Goal: Information Seeking & Learning: Learn about a topic

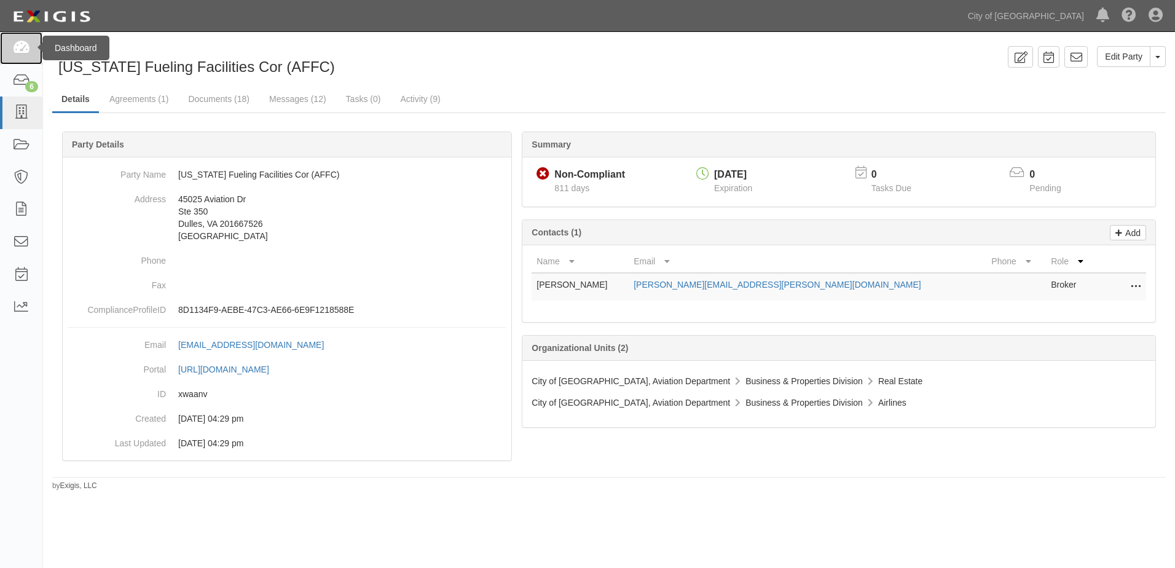
drag, startPoint x: 0, startPoint y: 0, endPoint x: 25, endPoint y: 54, distance: 59.7
click at [25, 54] on icon at bounding box center [20, 48] width 17 height 14
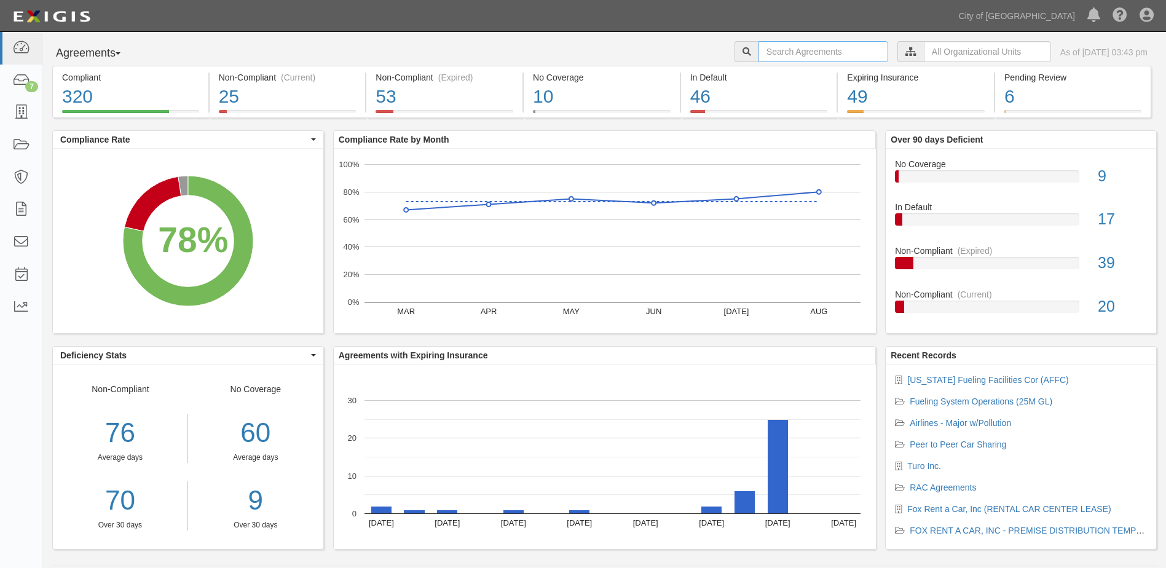
click at [786, 47] on input "text" at bounding box center [823, 51] width 130 height 21
click at [924, 51] on input "text" at bounding box center [987, 51] width 127 height 21
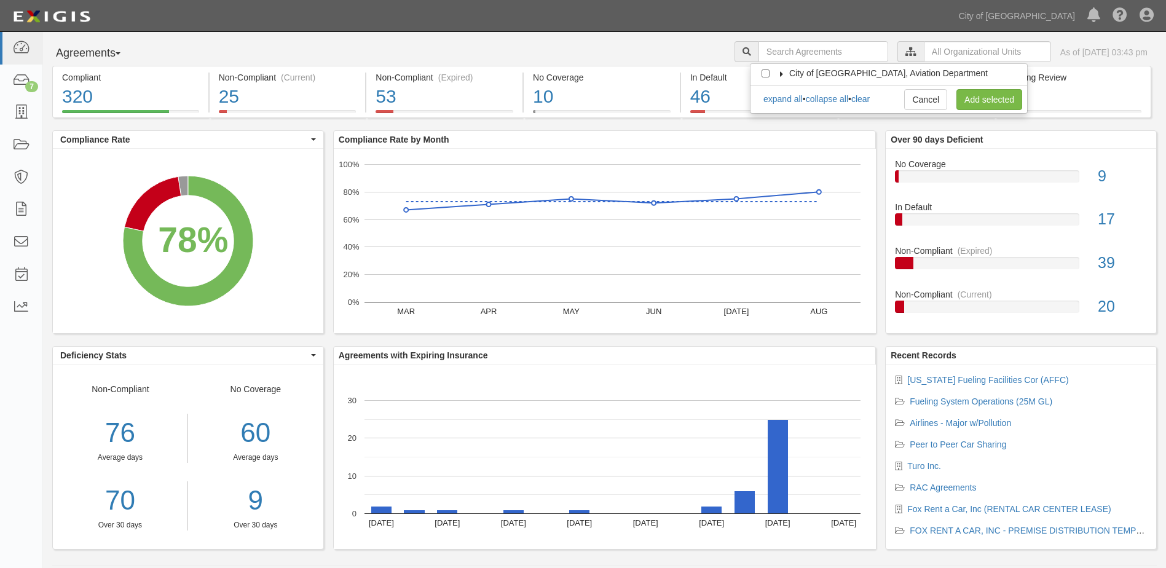
click at [779, 70] on label "City of [GEOGRAPHIC_DATA], Aviation Department" at bounding box center [881, 73] width 214 height 12
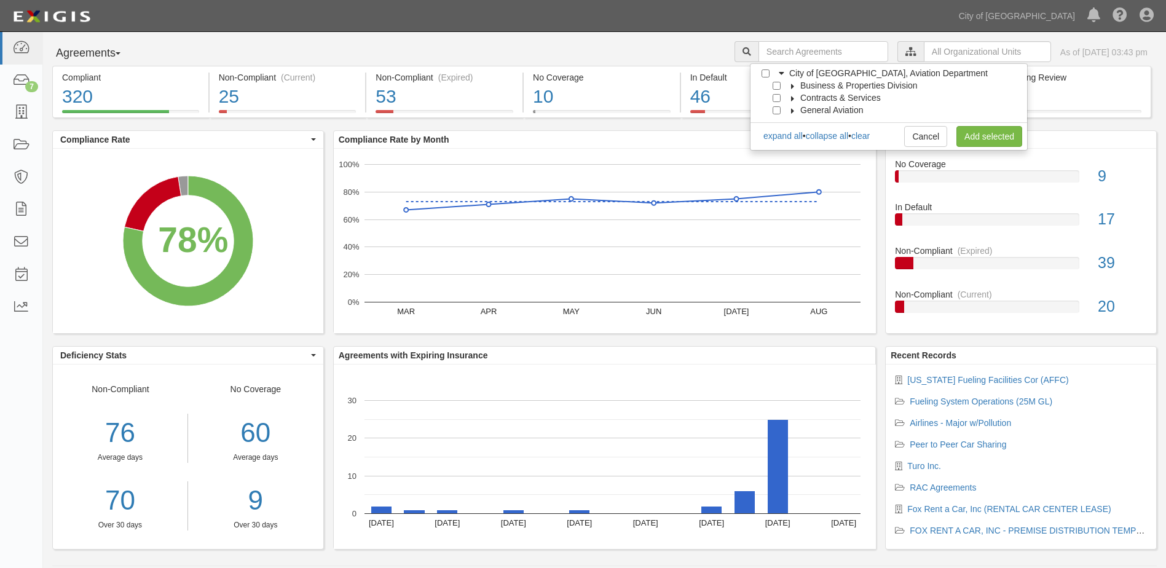
click at [793, 86] on icon at bounding box center [793, 87] width 9 height 6
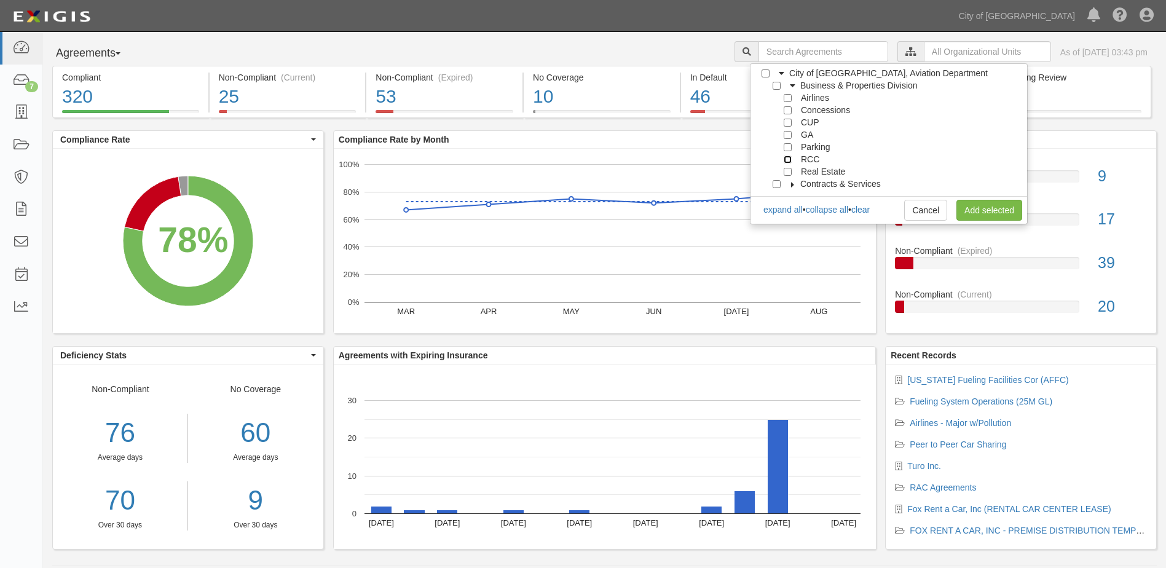
click at [790, 159] on input "RCC" at bounding box center [788, 160] width 8 height 8
checkbox input "true"
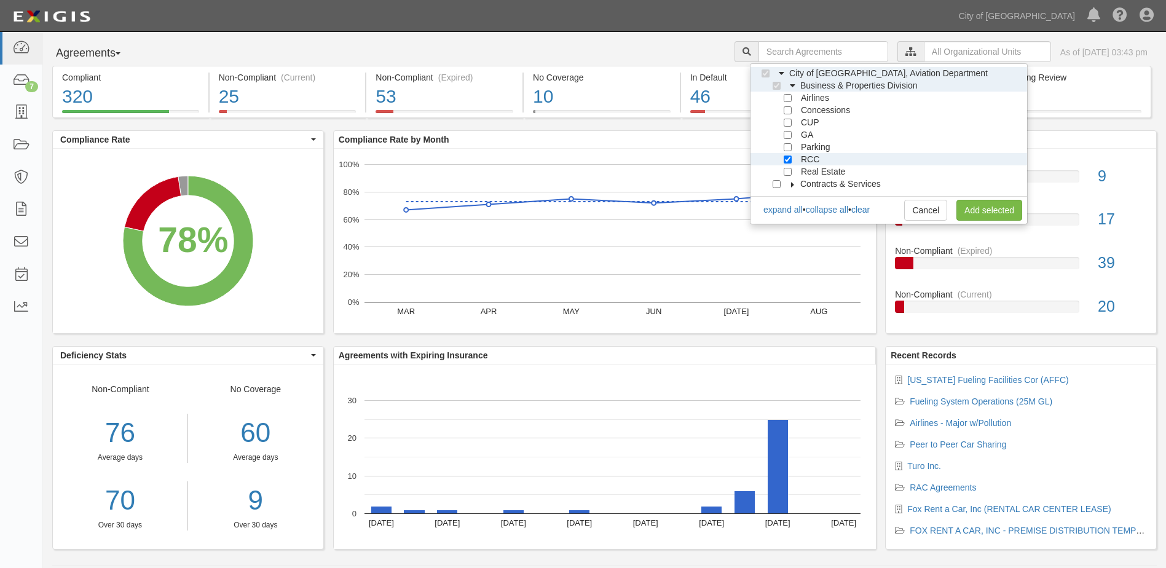
click at [954, 205] on div "Cancel Add selected" at bounding box center [963, 210] width 118 height 21
click at [966, 204] on link "Add selected" at bounding box center [989, 210] width 66 height 21
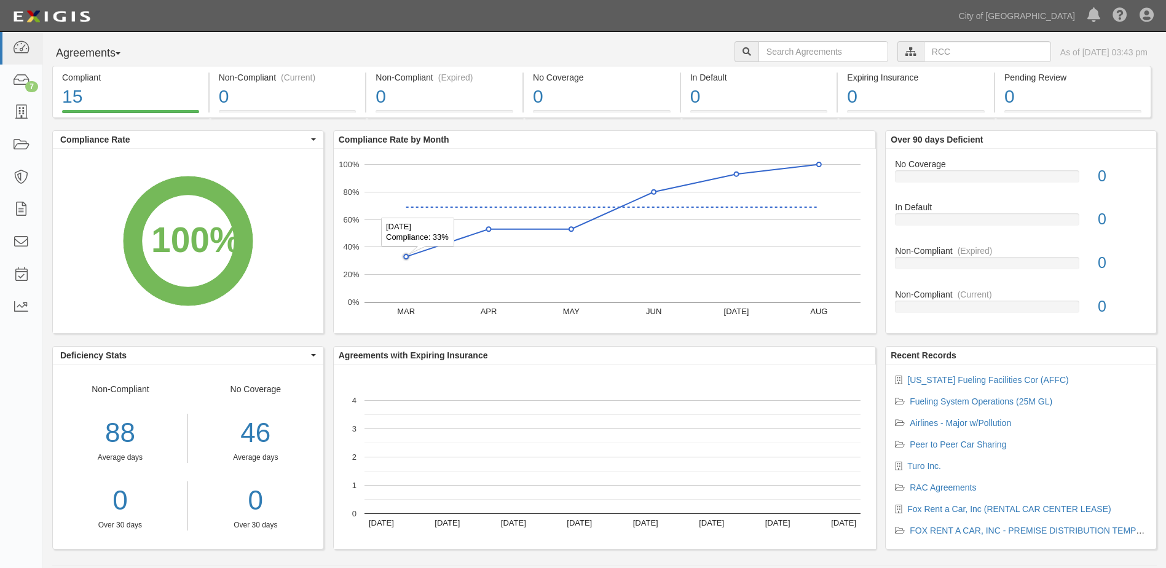
click at [404, 254] on circle "A chart." at bounding box center [406, 256] width 6 height 6
click at [408, 259] on circle "A chart." at bounding box center [405, 256] width 9 height 9
click at [408, 259] on circle "A chart." at bounding box center [406, 256] width 6 height 6
click at [408, 257] on circle "A chart." at bounding box center [406, 256] width 4 height 4
click at [404, 257] on circle "A chart." at bounding box center [406, 256] width 4 height 4
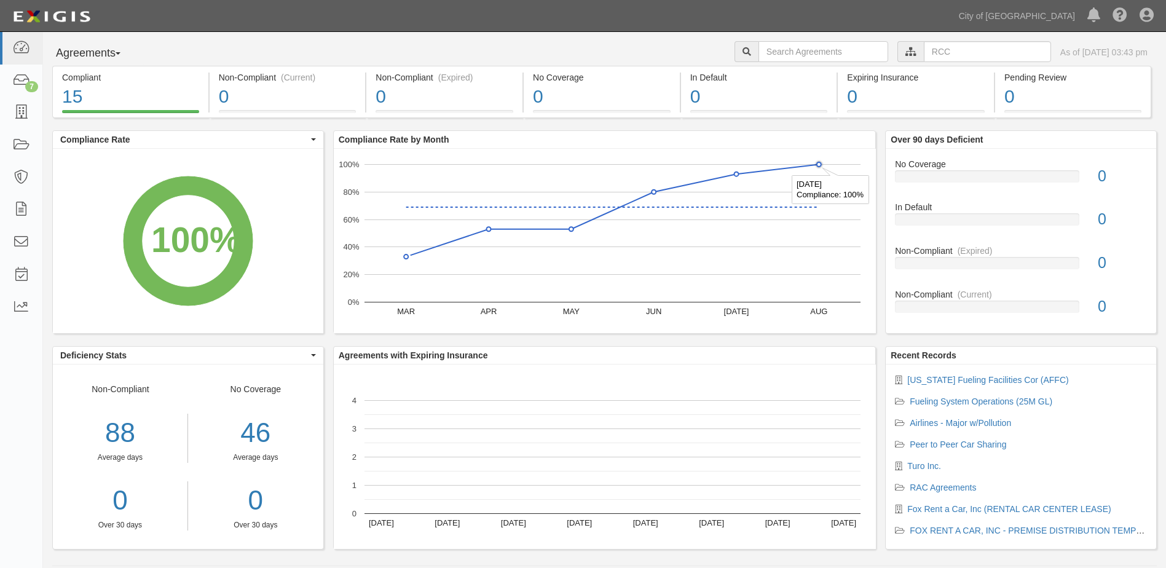
click at [820, 163] on circle "A chart." at bounding box center [819, 164] width 4 height 4
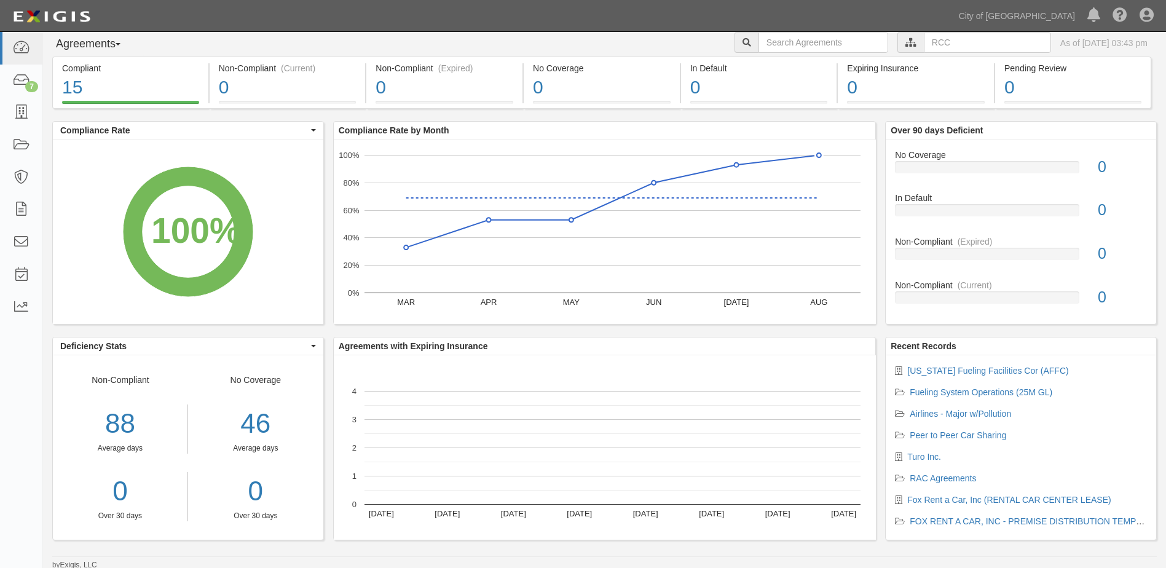
scroll to position [12, 0]
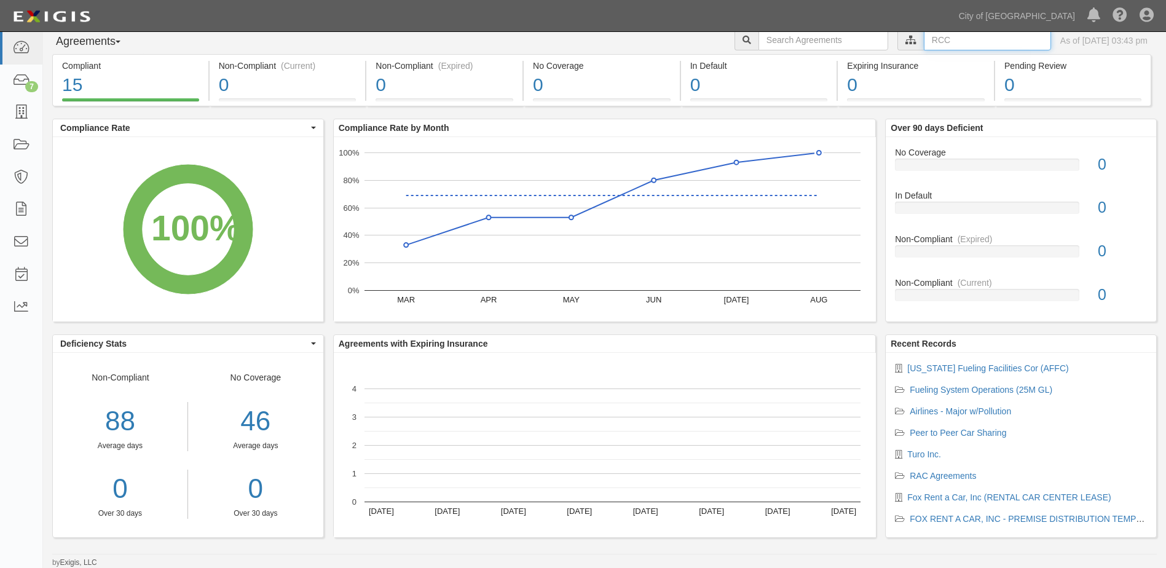
click at [924, 41] on input "text" at bounding box center [987, 40] width 127 height 21
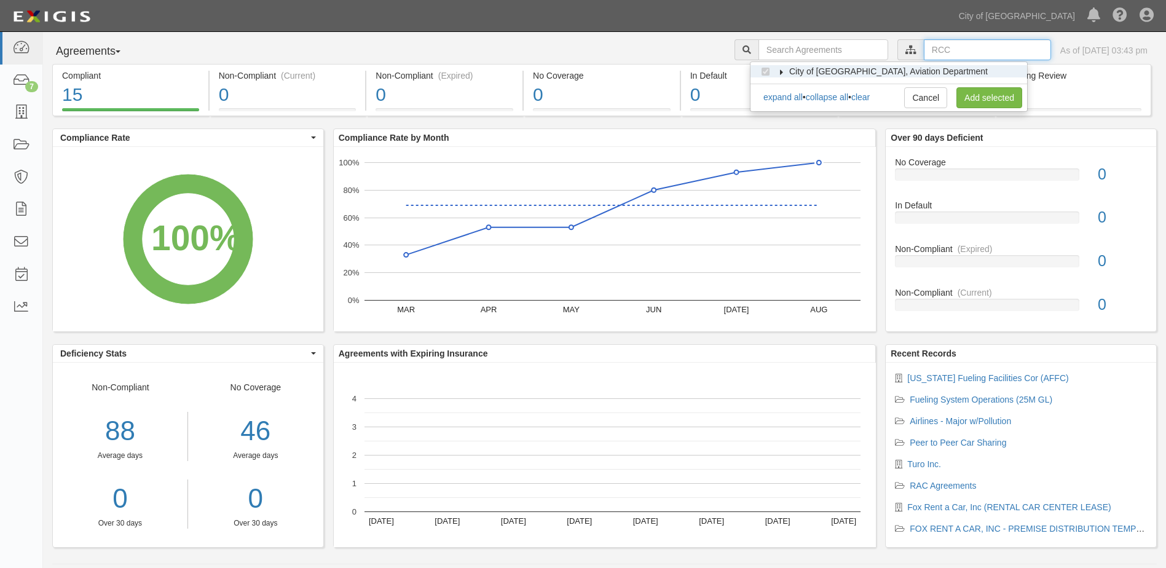
scroll to position [0, 0]
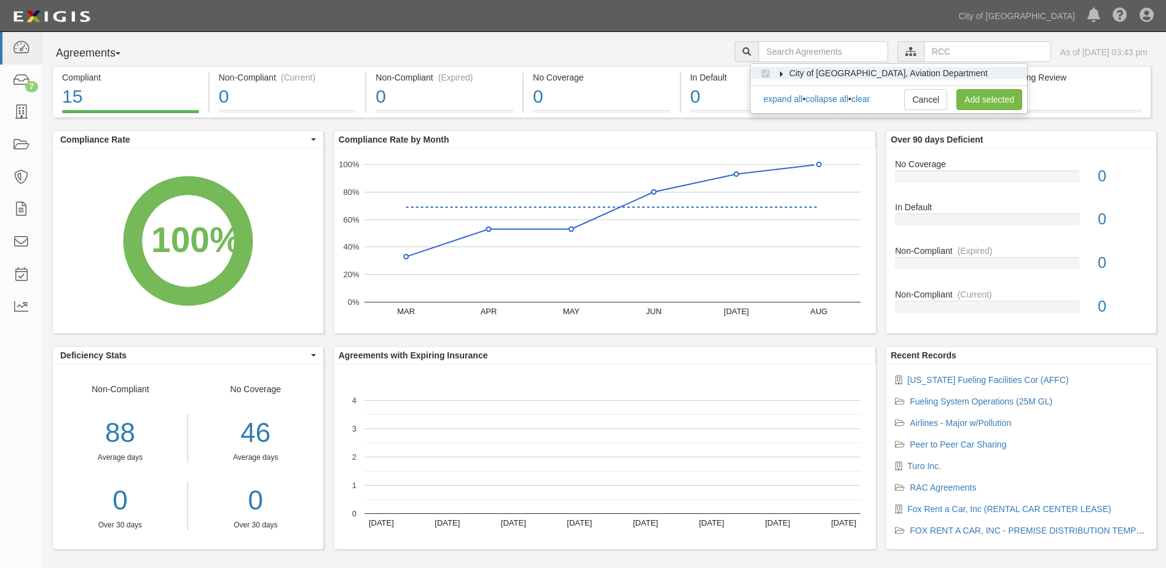
click at [779, 73] on icon at bounding box center [782, 74] width 9 height 6
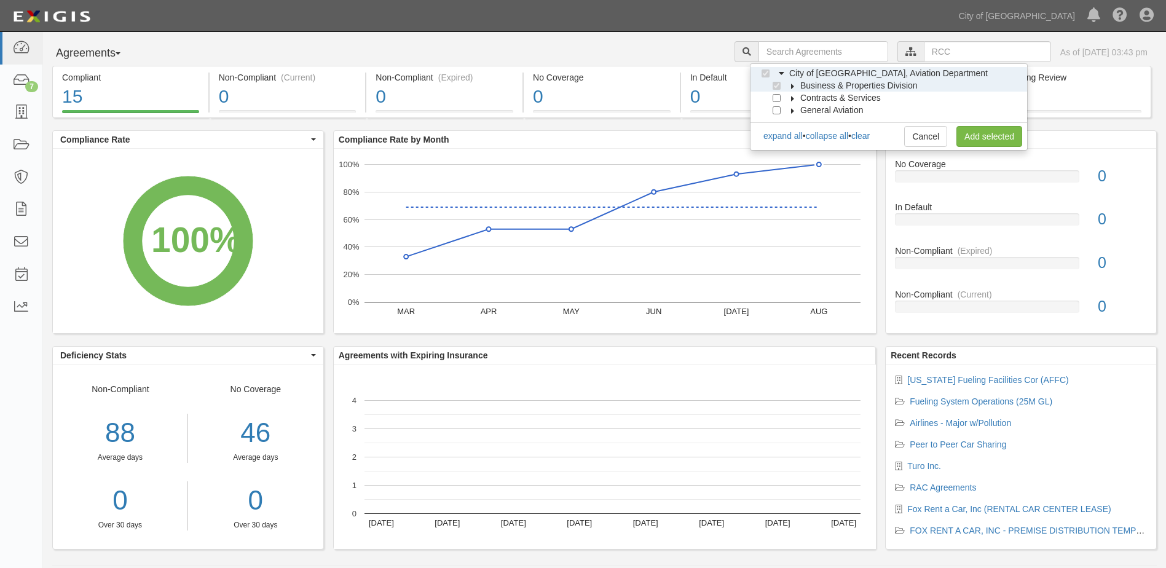
click at [791, 86] on icon at bounding box center [793, 87] width 9 height 6
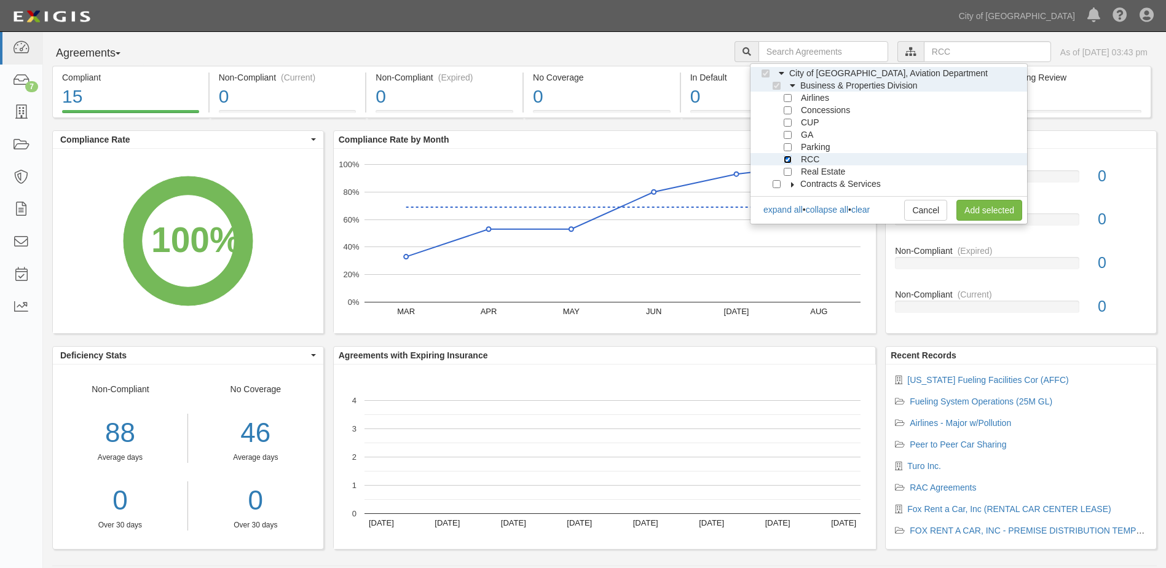
click at [788, 160] on input "RCC" at bounding box center [788, 160] width 8 height 8
checkbox input "false"
click at [788, 171] on input "Real Estate" at bounding box center [788, 172] width 8 height 8
checkbox input "true"
click at [1007, 211] on link "Add selected" at bounding box center [989, 210] width 66 height 21
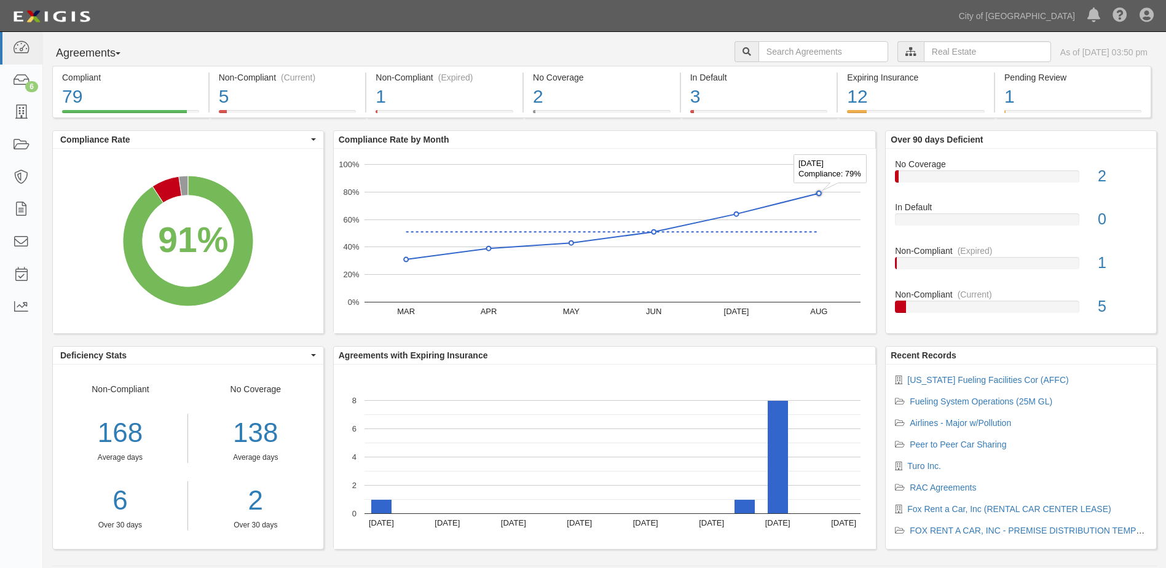
click at [819, 192] on circle "A chart." at bounding box center [819, 193] width 4 height 4
drag, startPoint x: 819, startPoint y: 192, endPoint x: 822, endPoint y: 181, distance: 11.5
drag, startPoint x: 816, startPoint y: 191, endPoint x: 805, endPoint y: 176, distance: 18.3
click at [25, 112] on icon at bounding box center [20, 113] width 17 height 14
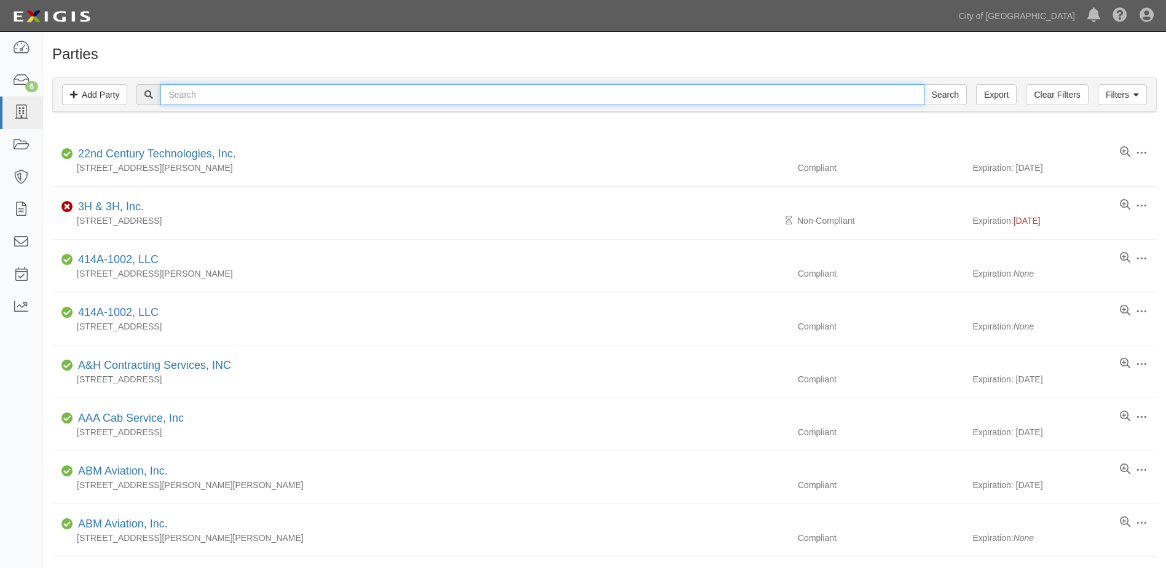
click at [221, 96] on input "text" at bounding box center [541, 94] width 763 height 21
type input "frontier"
click at [924, 84] on input "Search" at bounding box center [945, 94] width 43 height 21
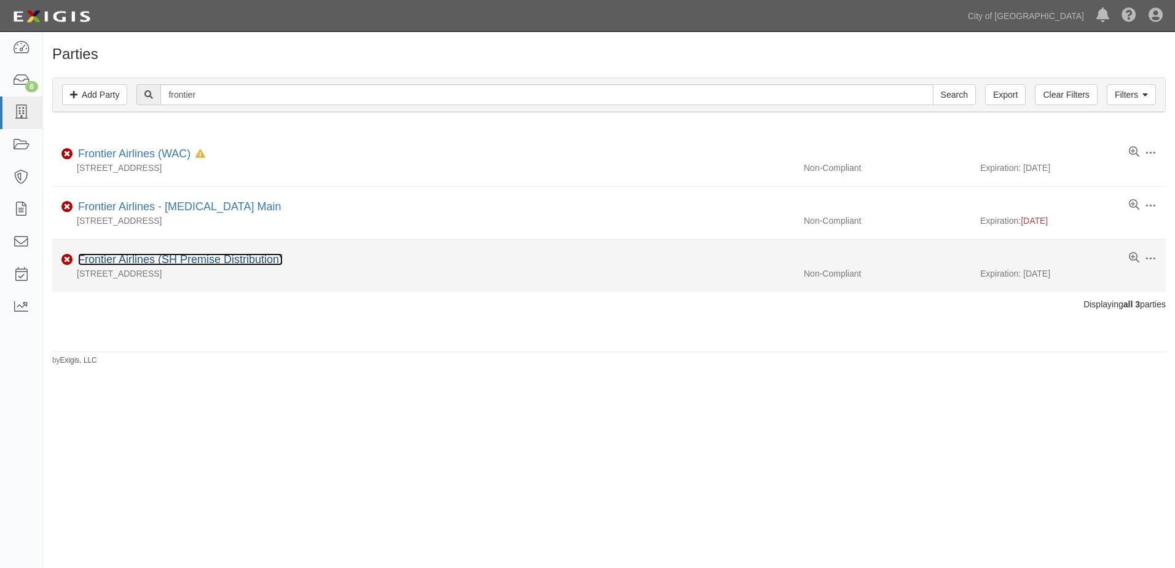
click at [149, 256] on link "Frontier Airlines (SH Premise Distribution)" at bounding box center [180, 259] width 205 height 12
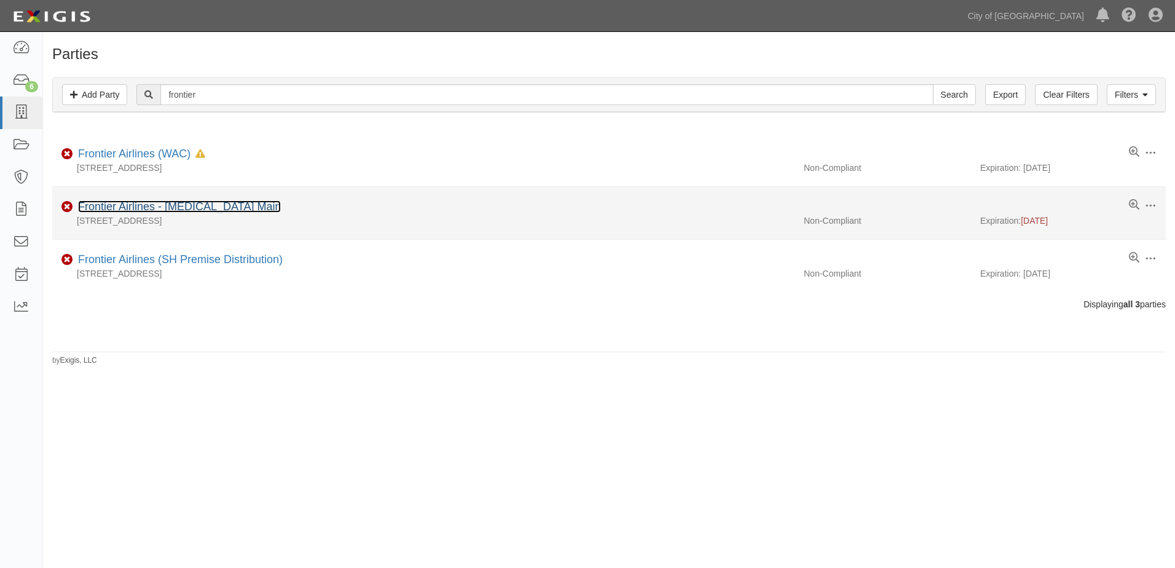
click at [122, 203] on link "Frontier Airlines - T3 Main" at bounding box center [179, 206] width 203 height 12
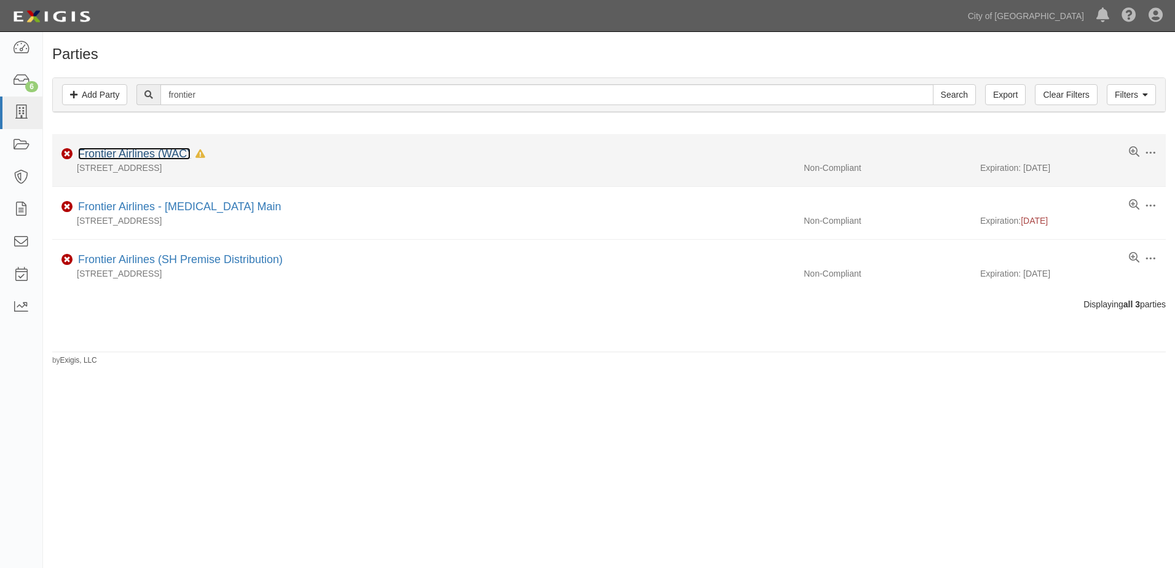
click at [146, 157] on link "Frontier Airlines (WAC)" at bounding box center [134, 154] width 112 height 12
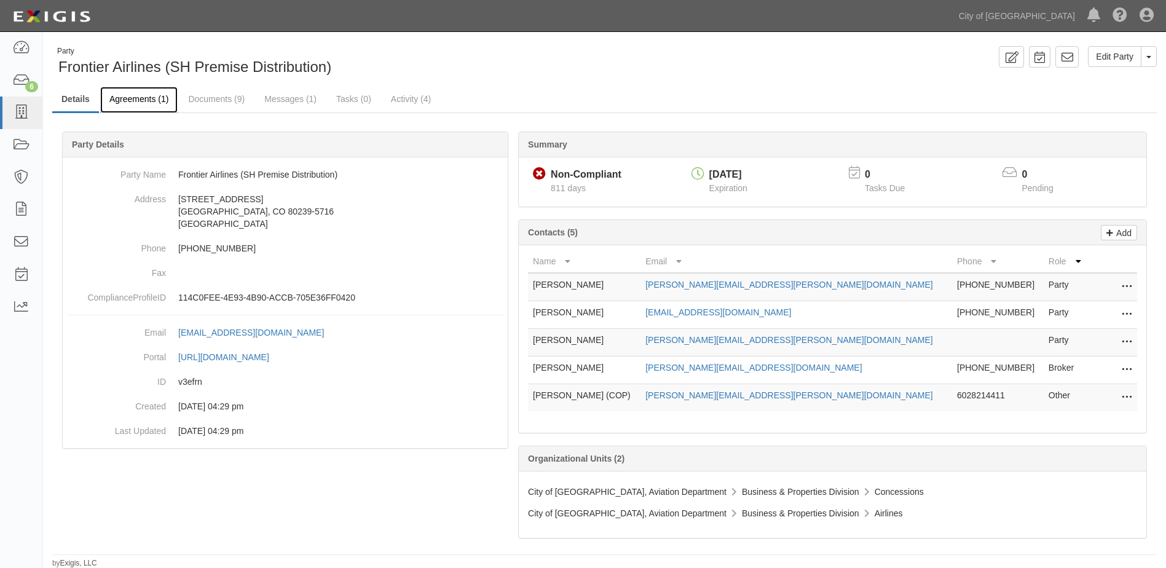
click at [147, 100] on link "Agreements (1)" at bounding box center [138, 100] width 77 height 26
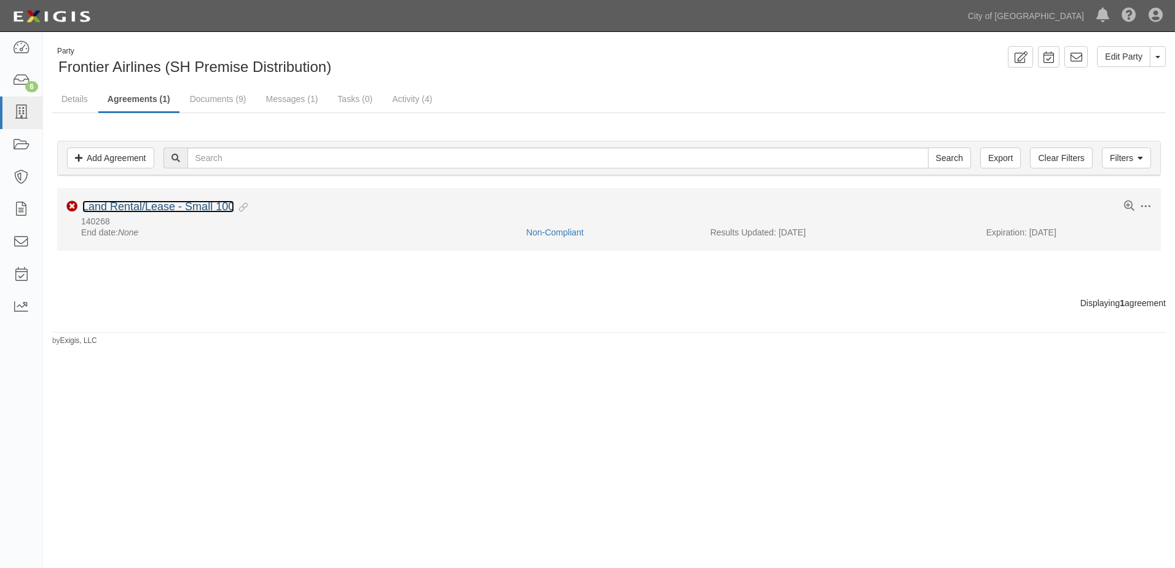
click at [139, 202] on link "Land Rental/Lease - Small 100" at bounding box center [158, 206] width 152 height 12
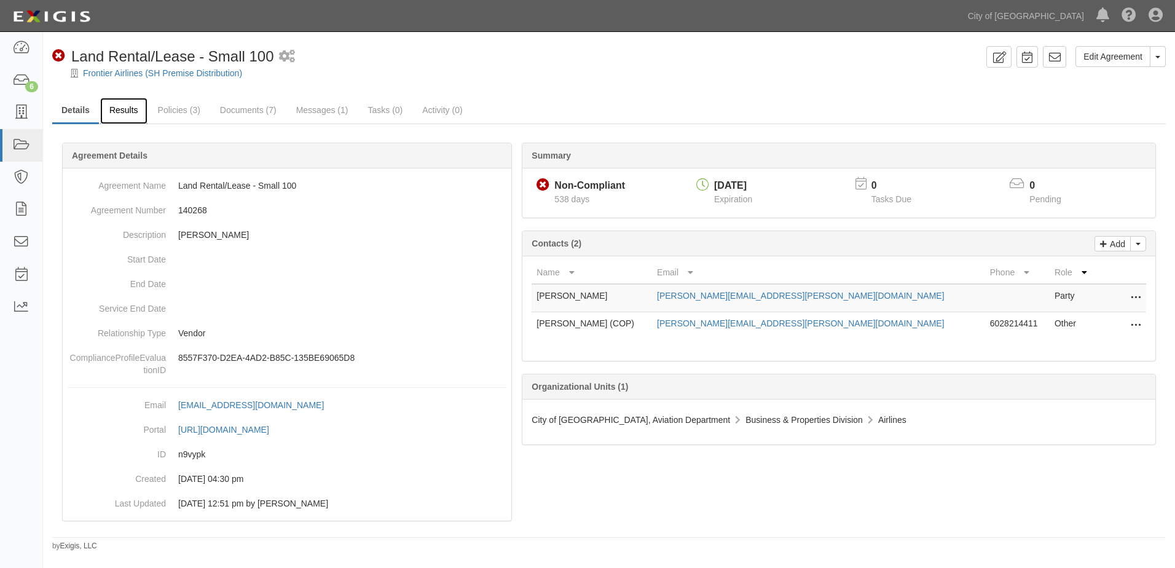
click at [137, 111] on link "Results" at bounding box center [123, 111] width 47 height 26
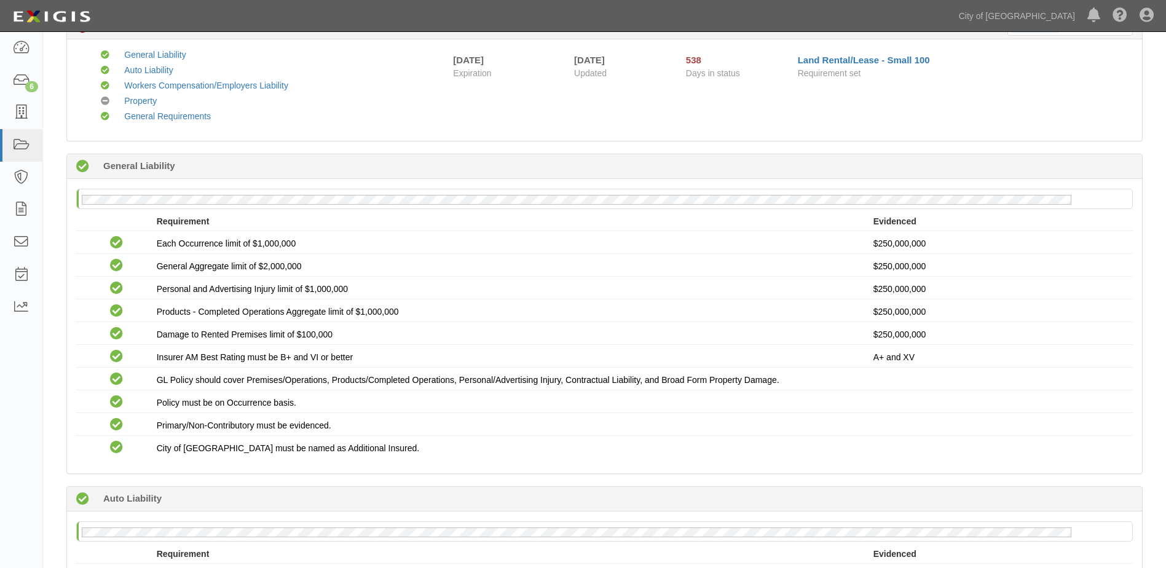
scroll to position [123, 0]
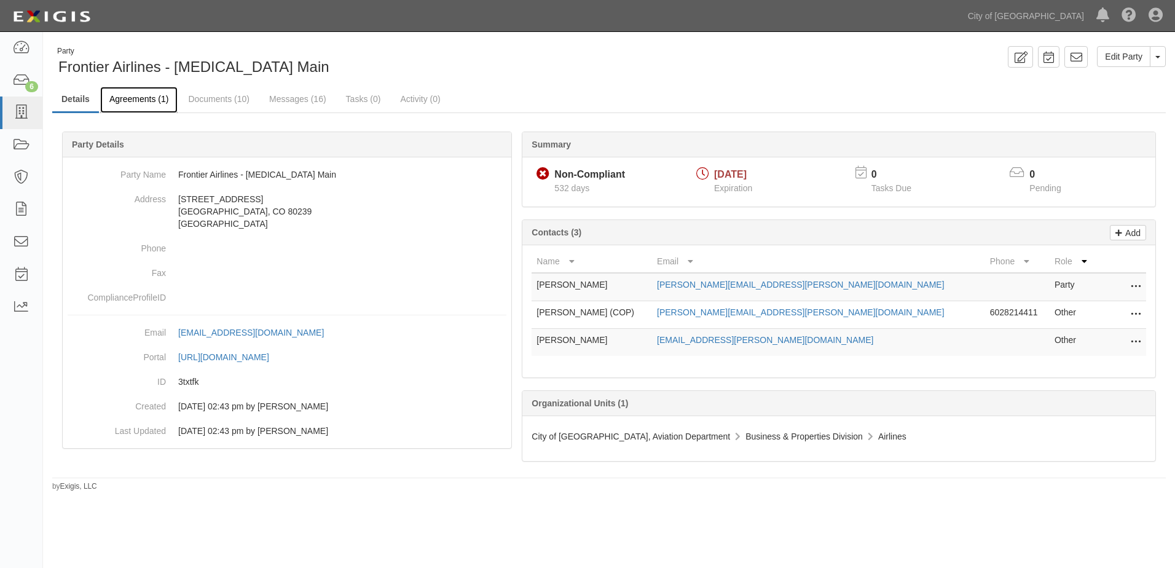
click at [154, 95] on link "Agreements (1)" at bounding box center [138, 100] width 77 height 26
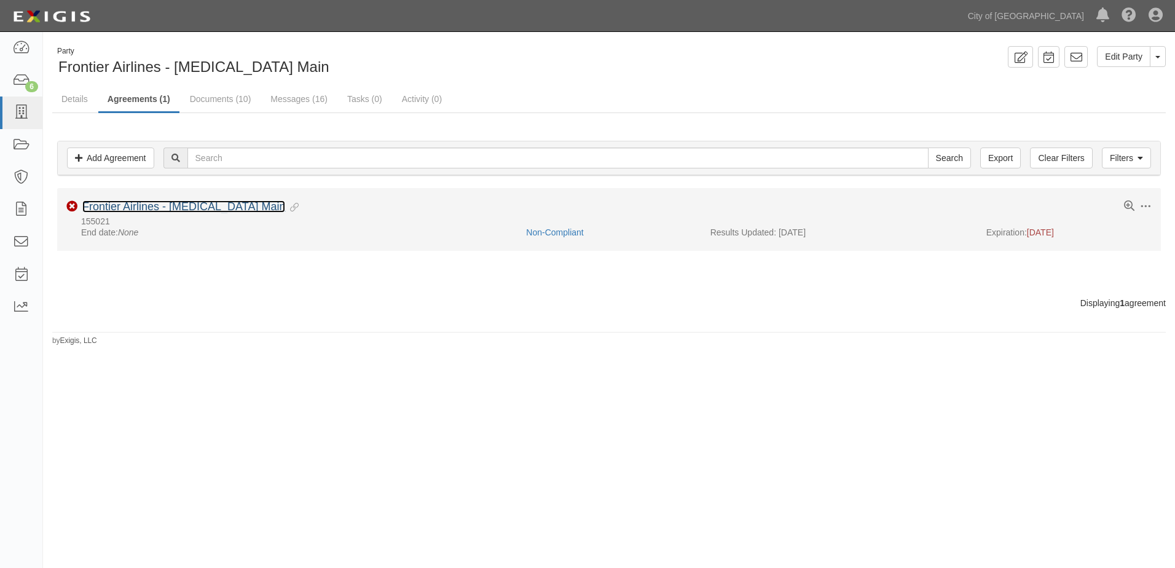
click at [143, 205] on link "Frontier Airlines - [MEDICAL_DATA] Main" at bounding box center [183, 206] width 203 height 12
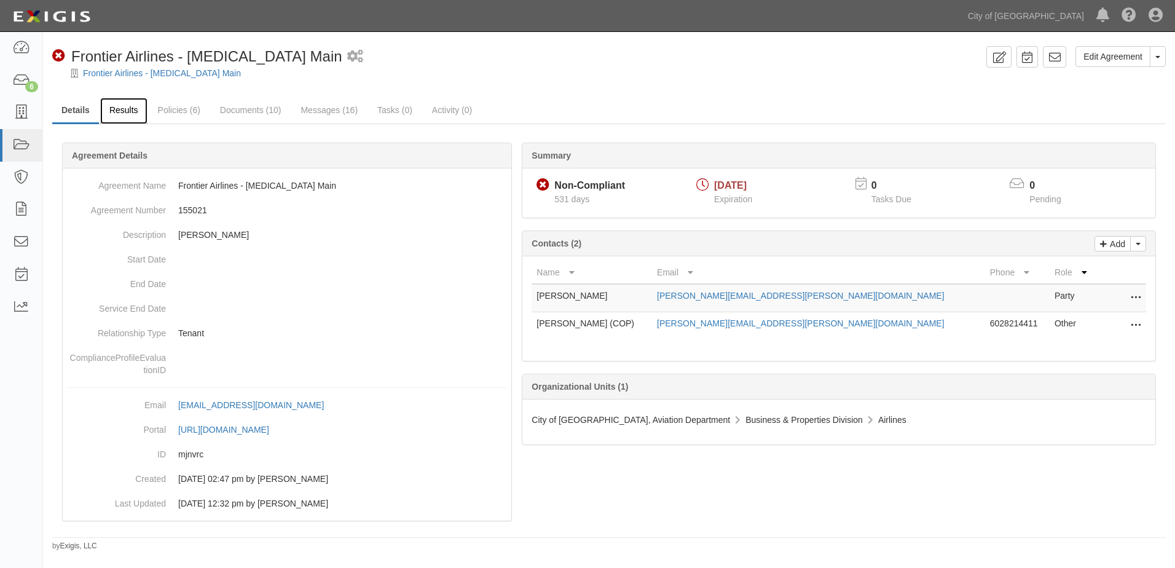
click at [128, 114] on link "Results" at bounding box center [123, 111] width 47 height 26
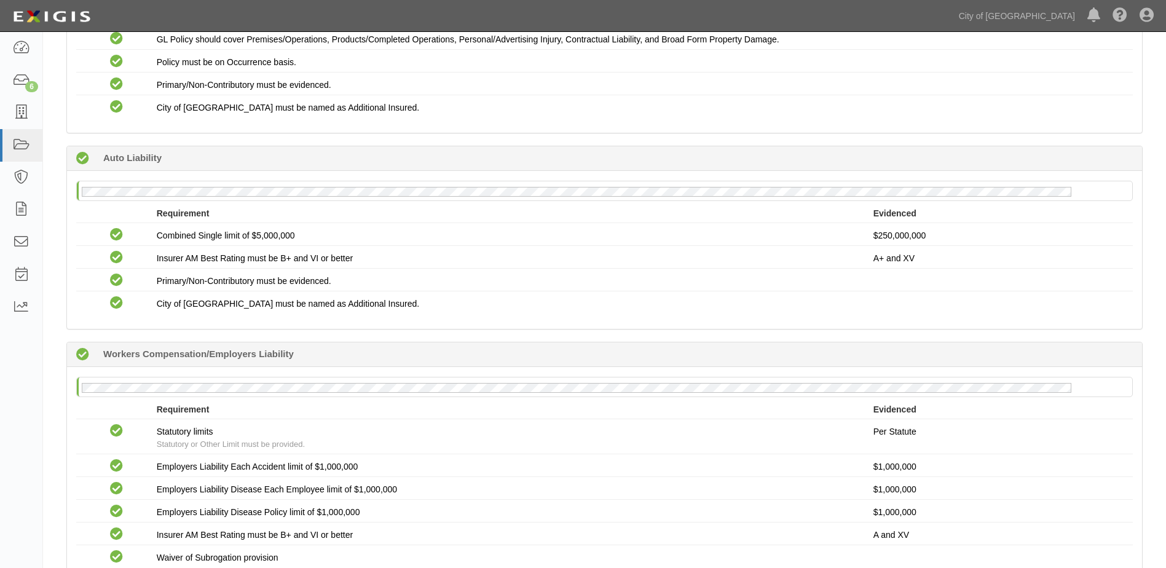
scroll to position [492, 0]
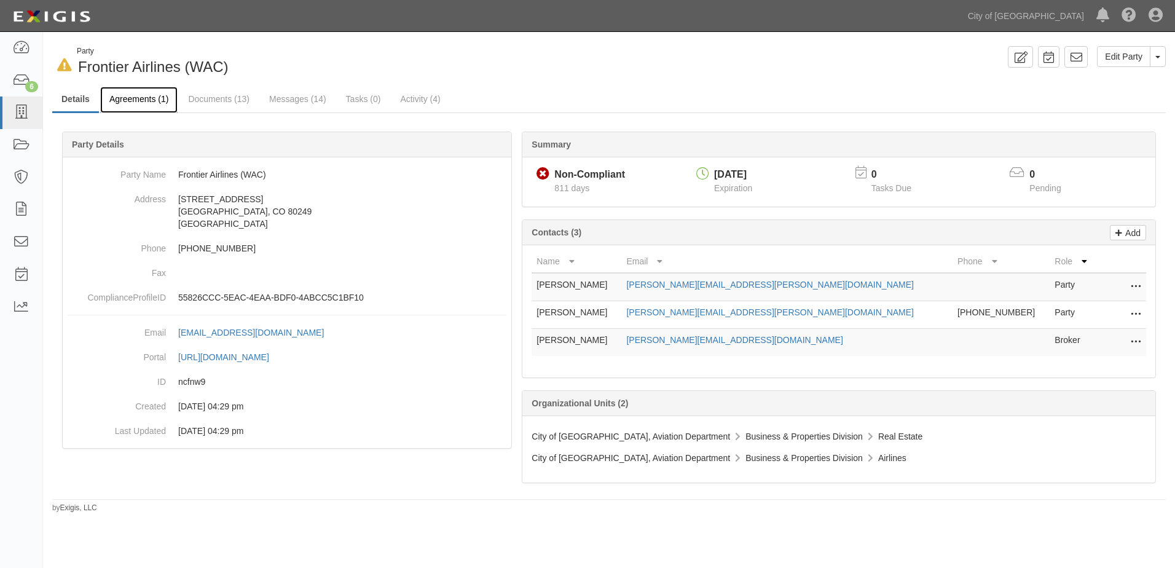
click at [156, 103] on link "Agreements (1)" at bounding box center [138, 100] width 77 height 26
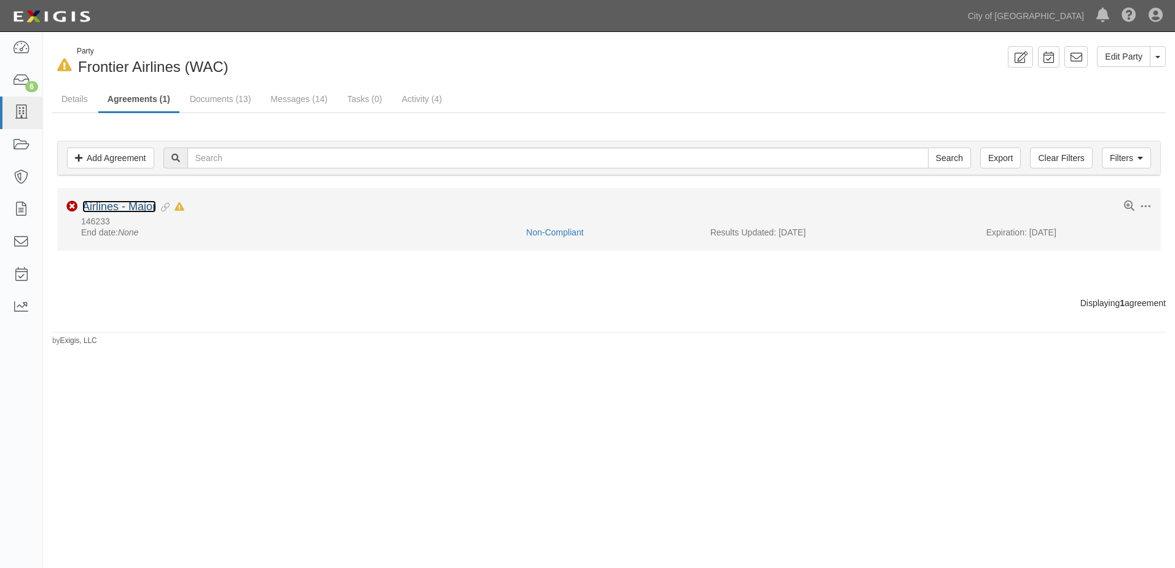
click at [151, 208] on link "Airlines - Major" at bounding box center [119, 206] width 74 height 12
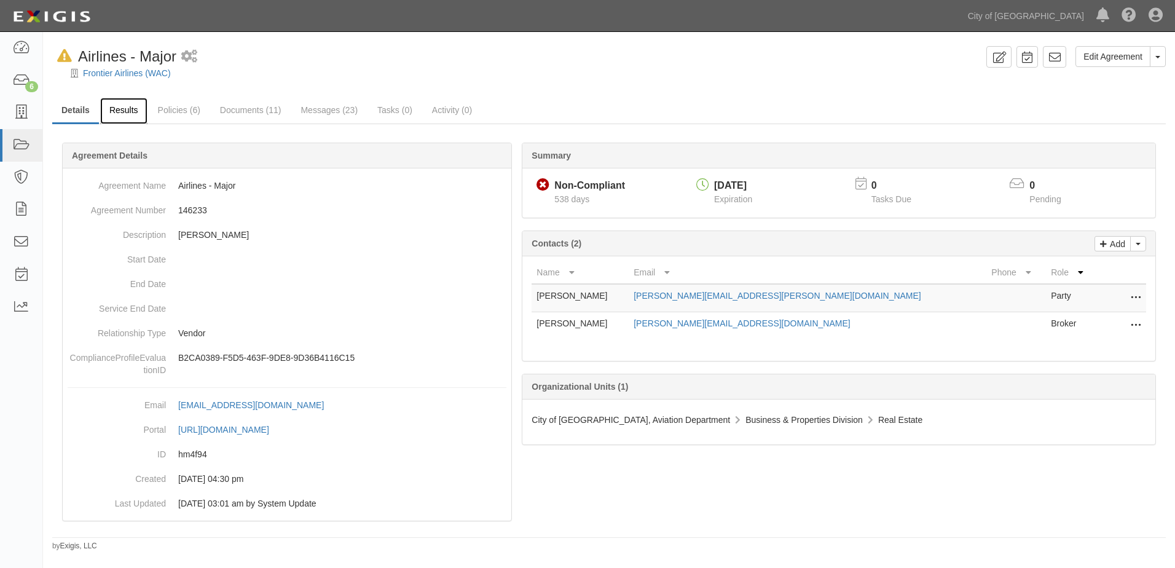
click at [133, 109] on link "Results" at bounding box center [123, 111] width 47 height 26
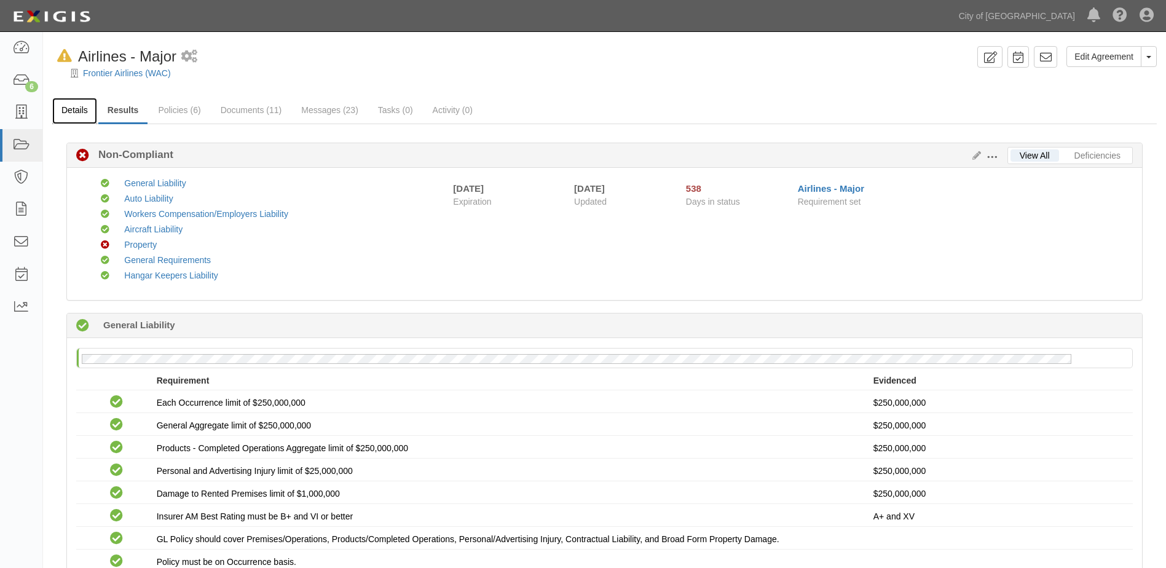
click at [79, 117] on link "Details" at bounding box center [74, 111] width 45 height 26
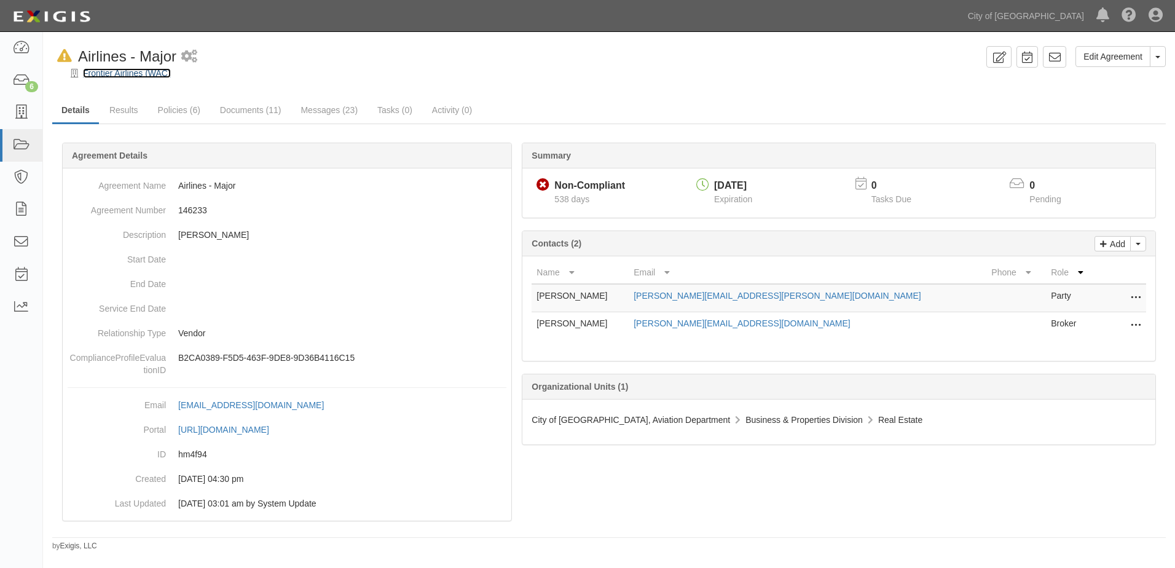
click at [112, 73] on link "Frontier Airlines (WAC)" at bounding box center [127, 73] width 88 height 10
